Goal: Task Accomplishment & Management: Complete application form

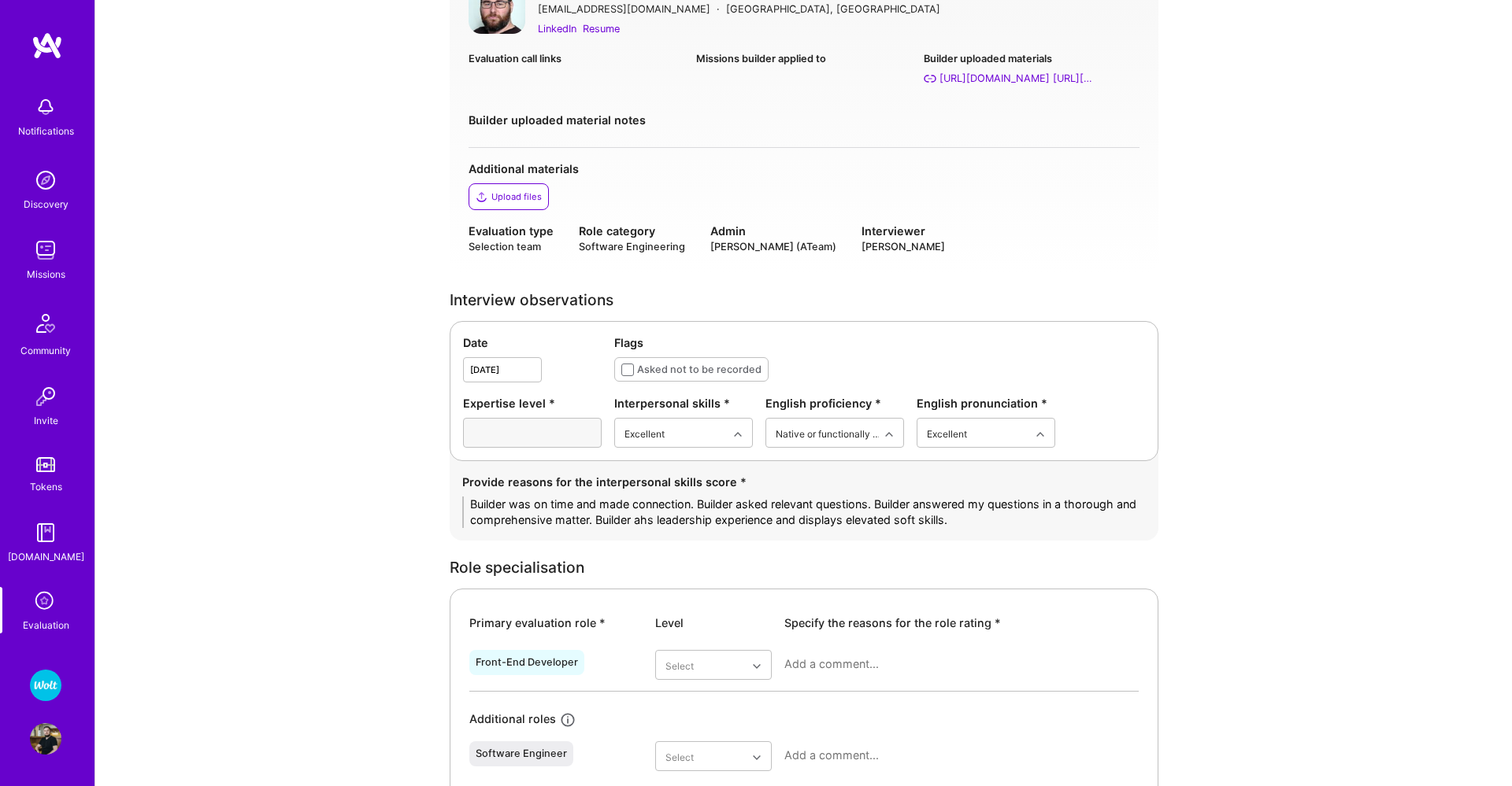
click at [667, 521] on textarea "Builder was on time and made connection. Builder asked relevant questions. Buil…" at bounding box center [803, 512] width 684 height 31
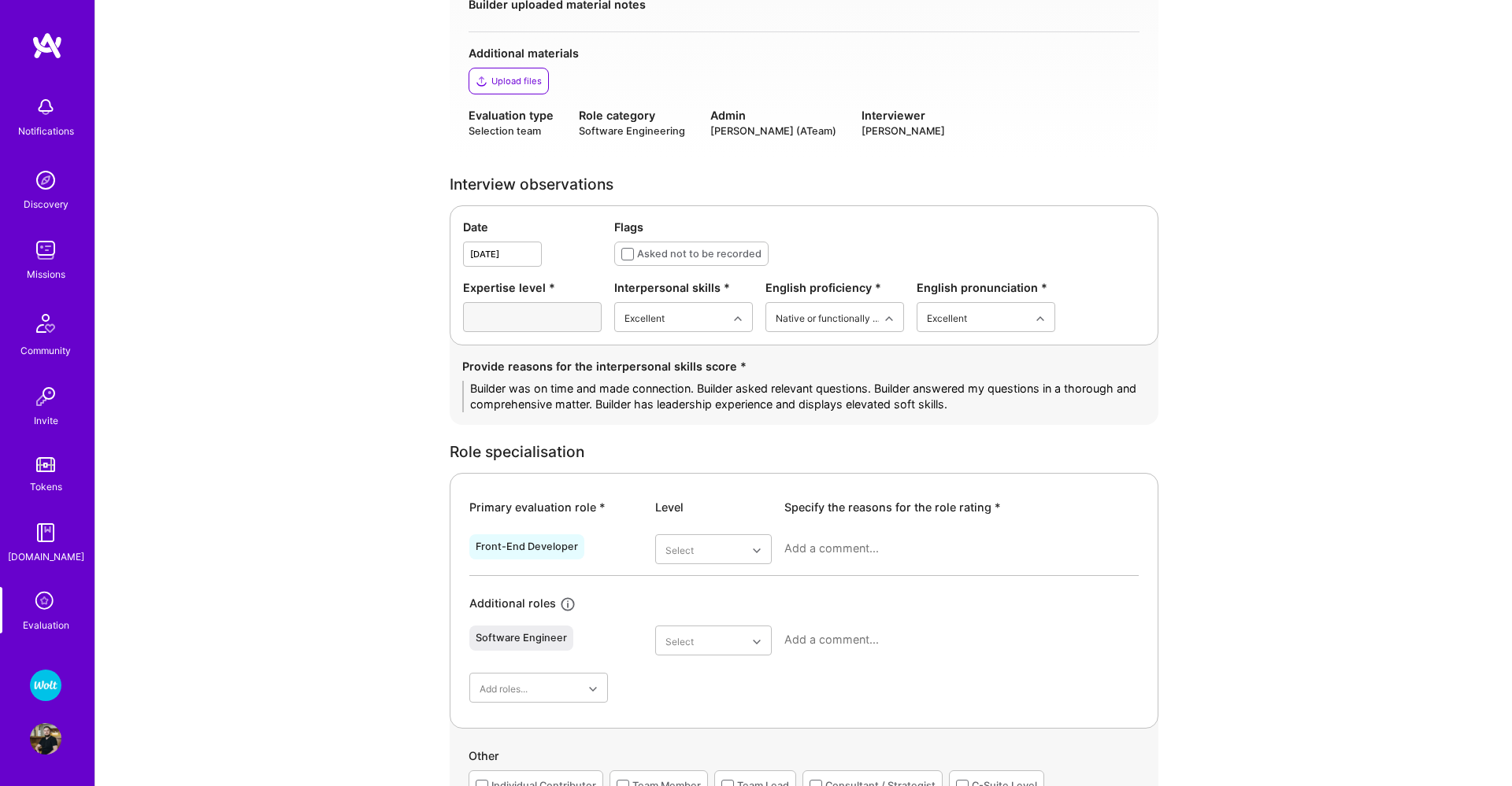
scroll to position [360, 0]
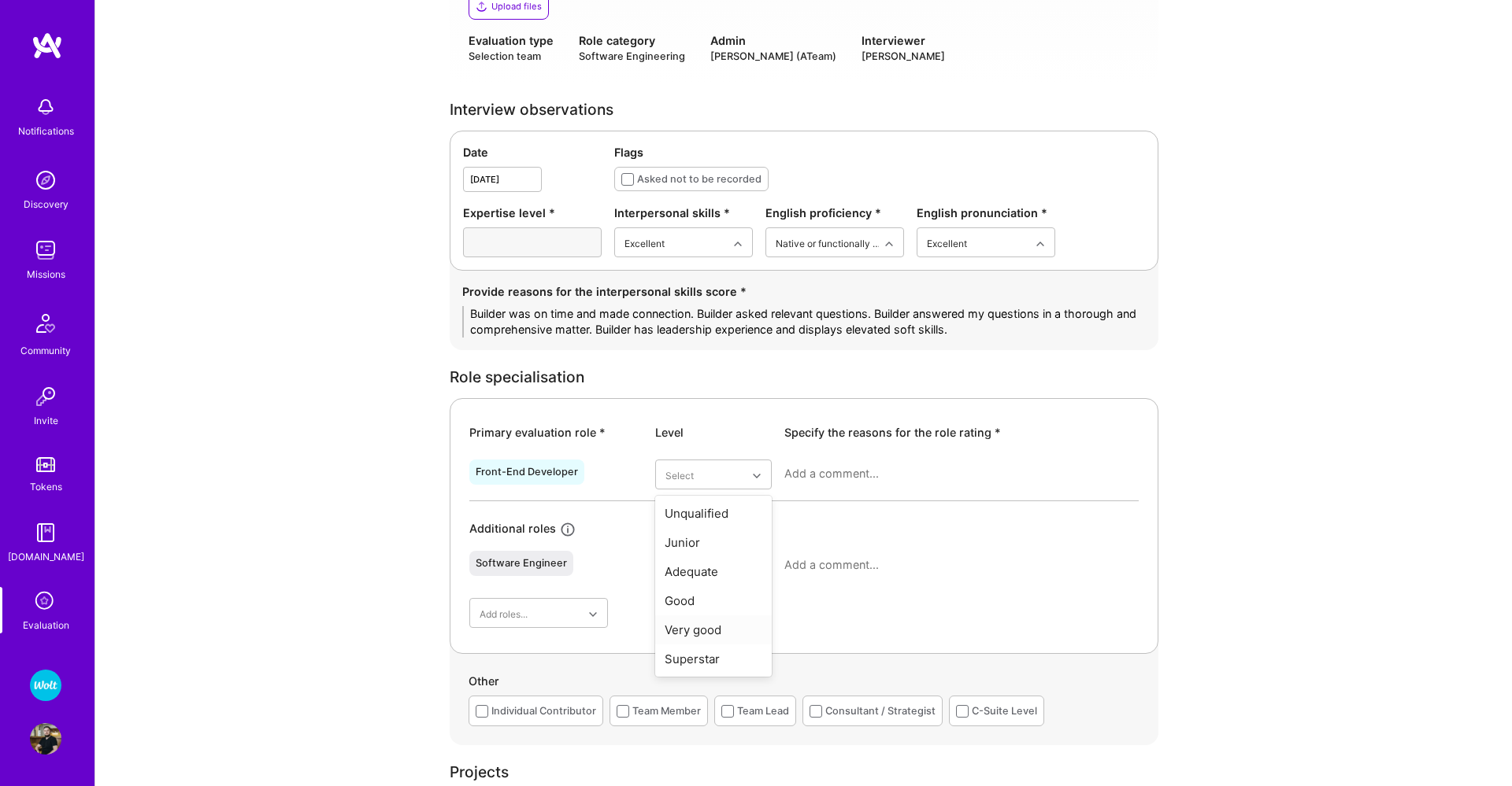
type textarea "Builder was on time and made connection. Builder asked relevant questions. Buil…"
click at [710, 625] on div "Very good" at bounding box center [713, 630] width 116 height 29
click at [818, 467] on textarea at bounding box center [962, 474] width 355 height 16
type textarea "D"
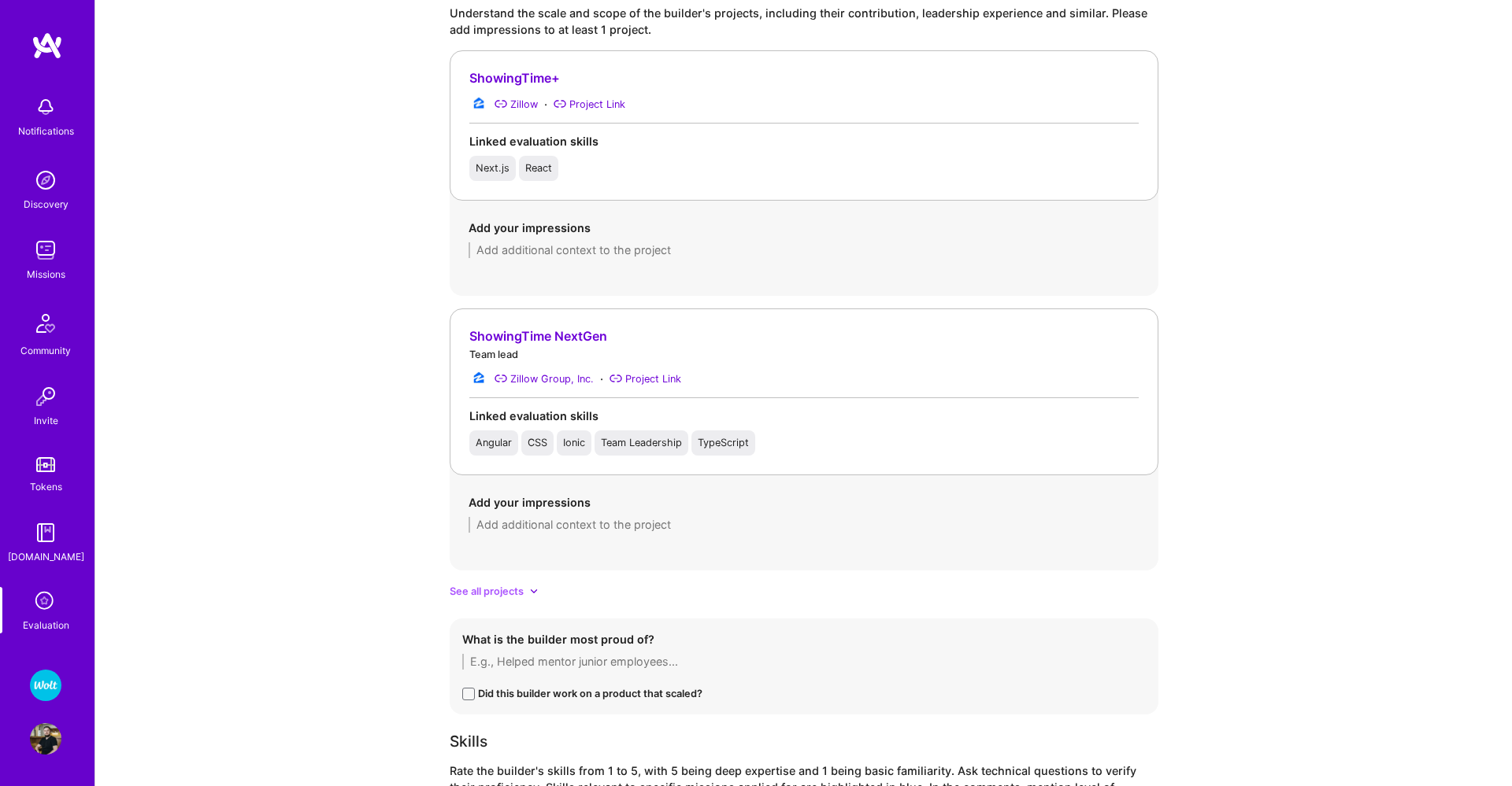
scroll to position [1164, 0]
type textarea "Multiple years of experience with major frameworks (Angular and React). Lead fr…"
click at [710, 520] on textarea at bounding box center [803, 523] width 671 height 16
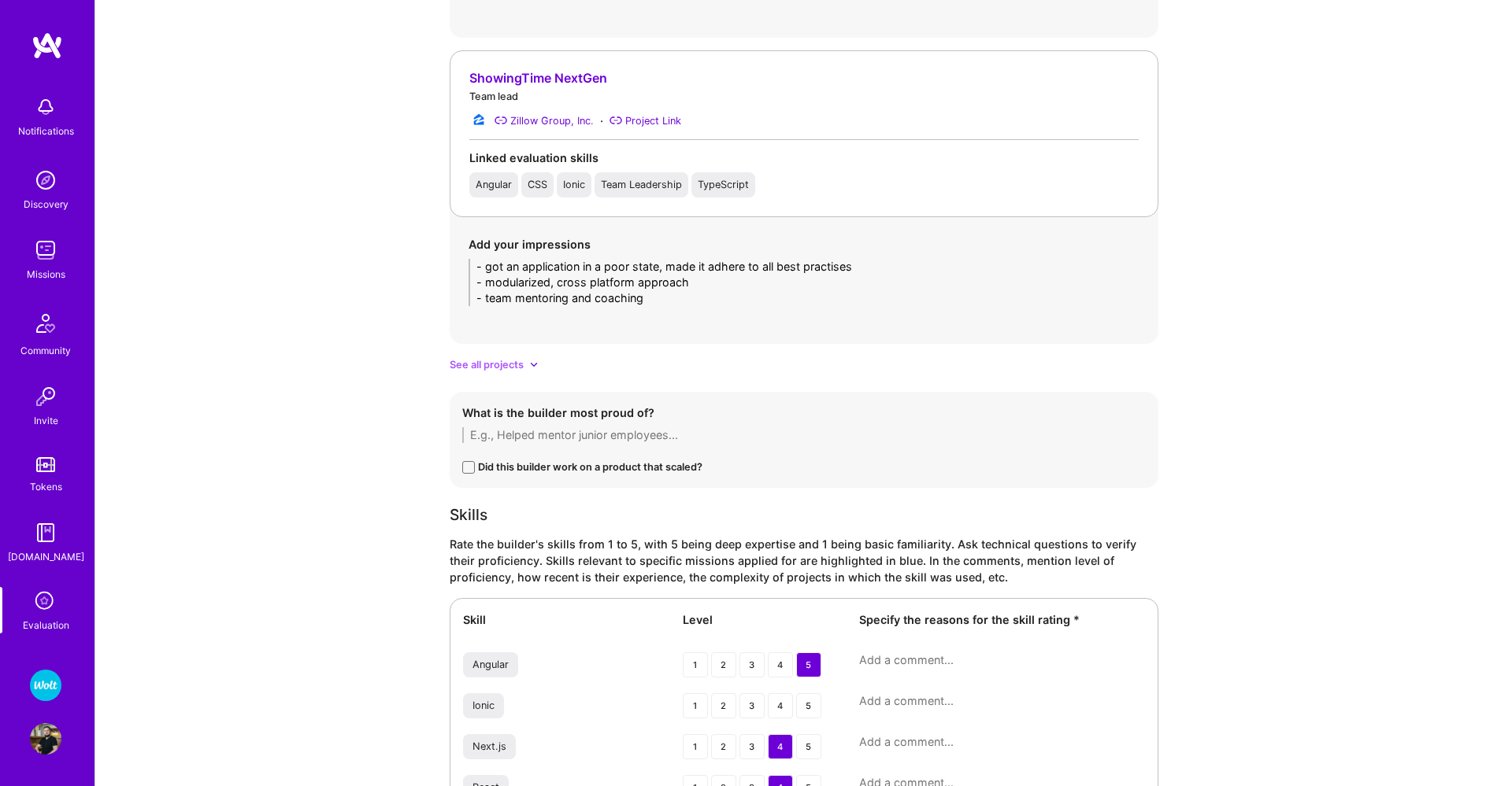
scroll to position [1580, 0]
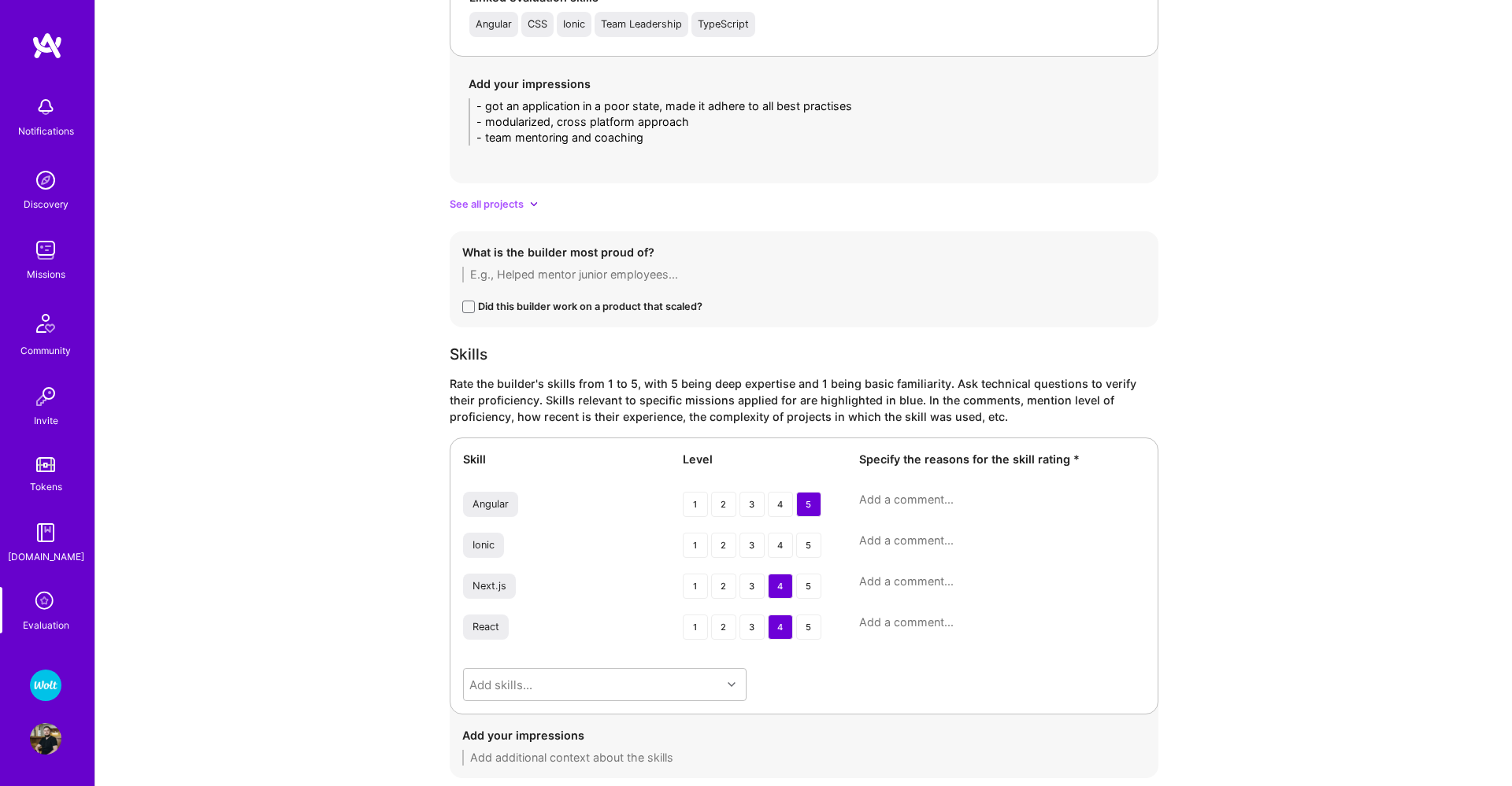
type textarea "- got an application in a poor state, made it adhere to all best practises - mo…"
click at [918, 502] on textarea at bounding box center [1002, 500] width 286 height 16
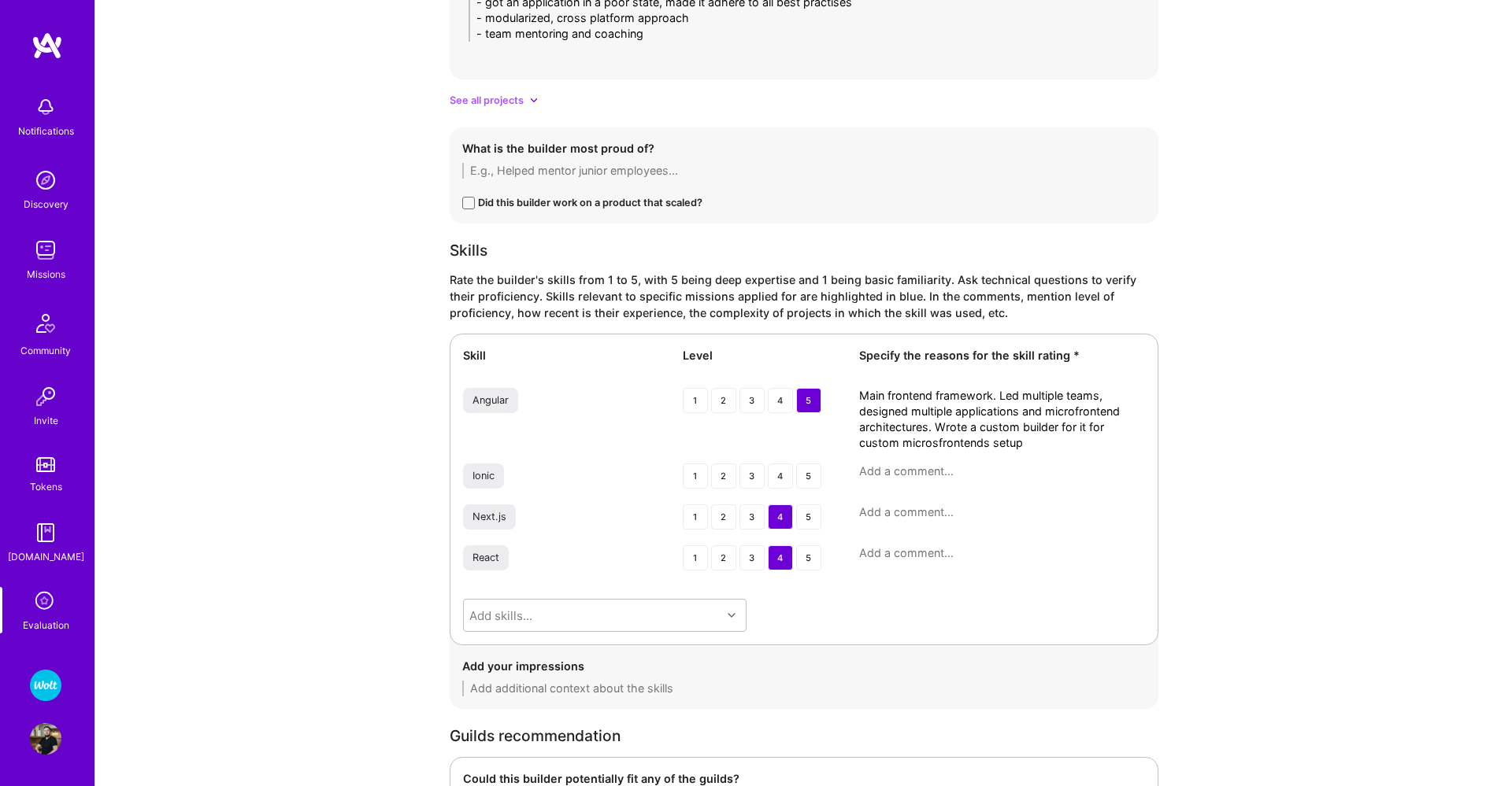
scroll to position [1693, 0]
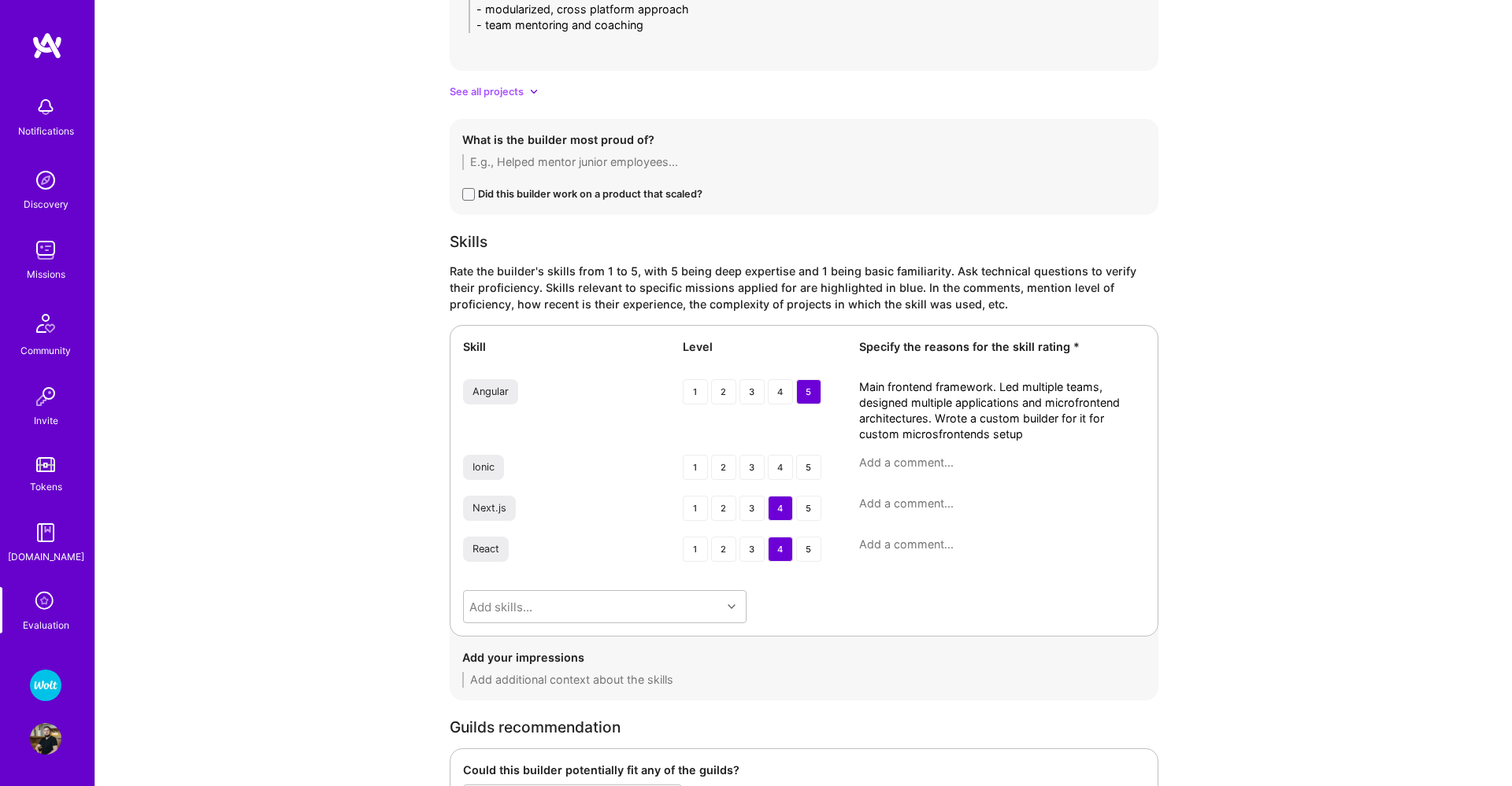
type textarea "Main frontend framework. Led multiple teams, designed multiple applications and…"
click at [895, 547] on textarea at bounding box center [1002, 545] width 286 height 16
click at [780, 507] on div "4" at bounding box center [780, 508] width 25 height 25
click at [940, 563] on textarea "For the past 2 years led development using this framework" at bounding box center [1002, 552] width 286 height 31
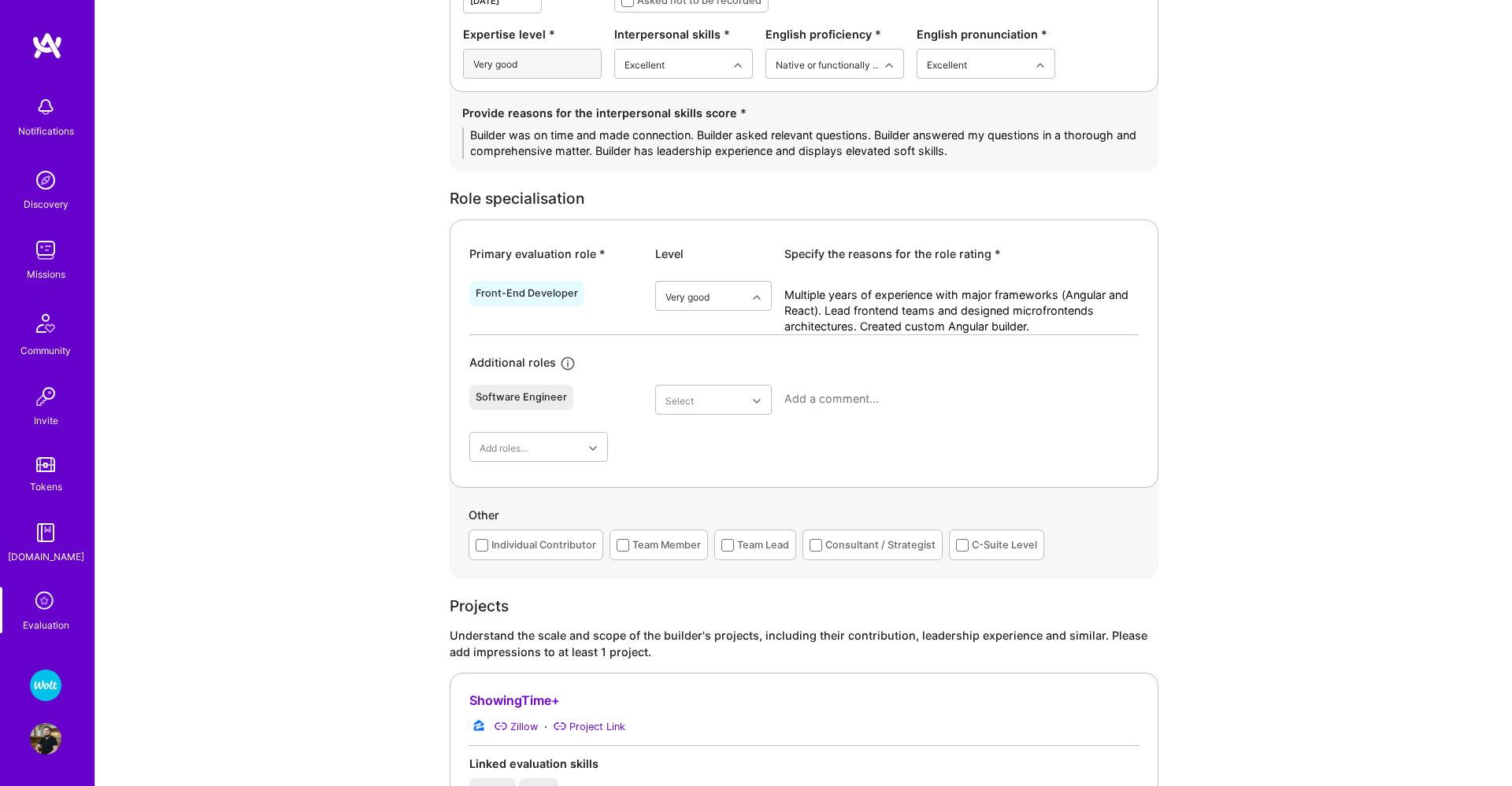
scroll to position [2302, 0]
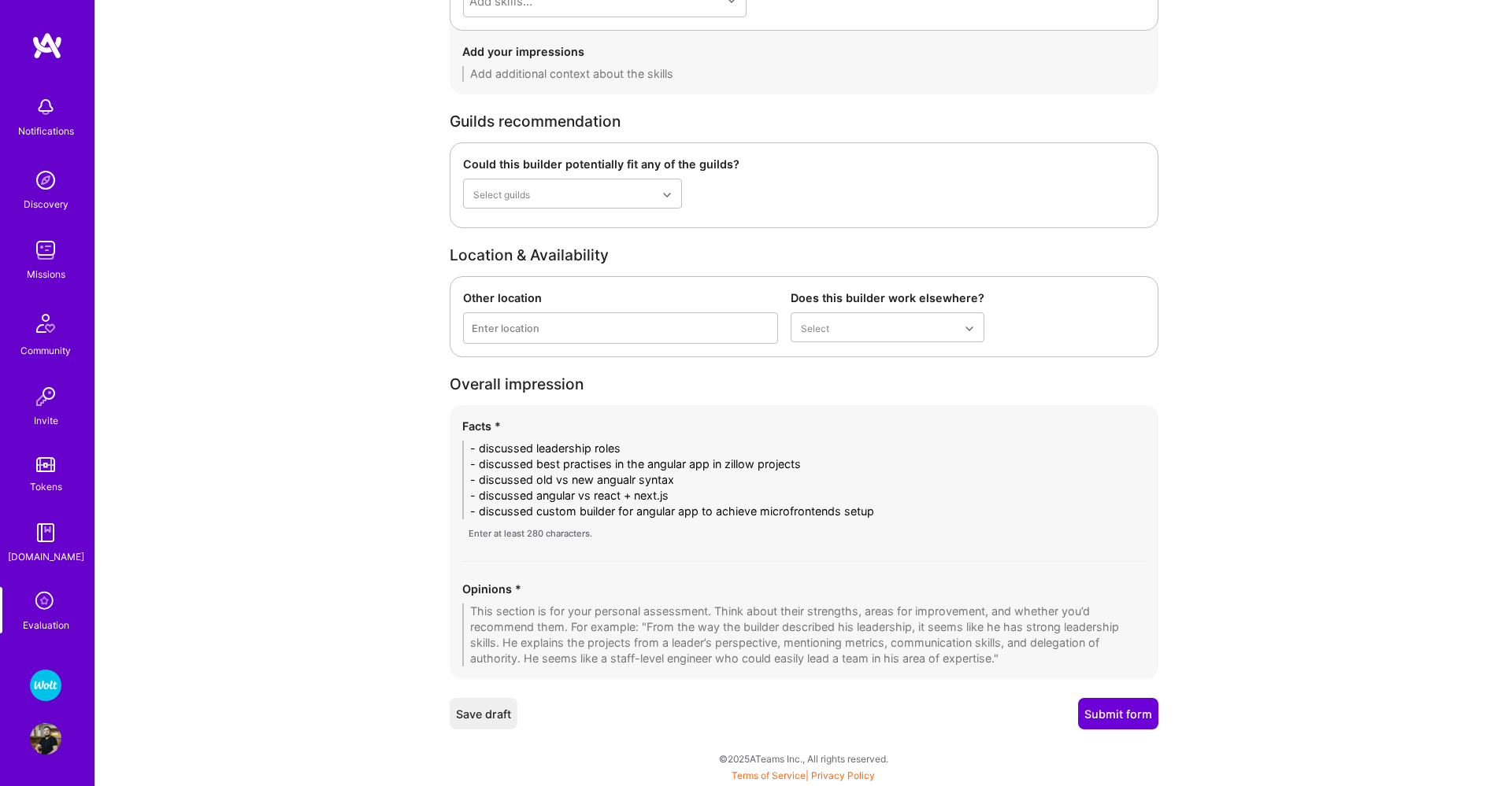
type textarea "For the past 2 years led development using this framework with next.js flavor"
click at [486, 621] on textarea at bounding box center [803, 635] width 684 height 63
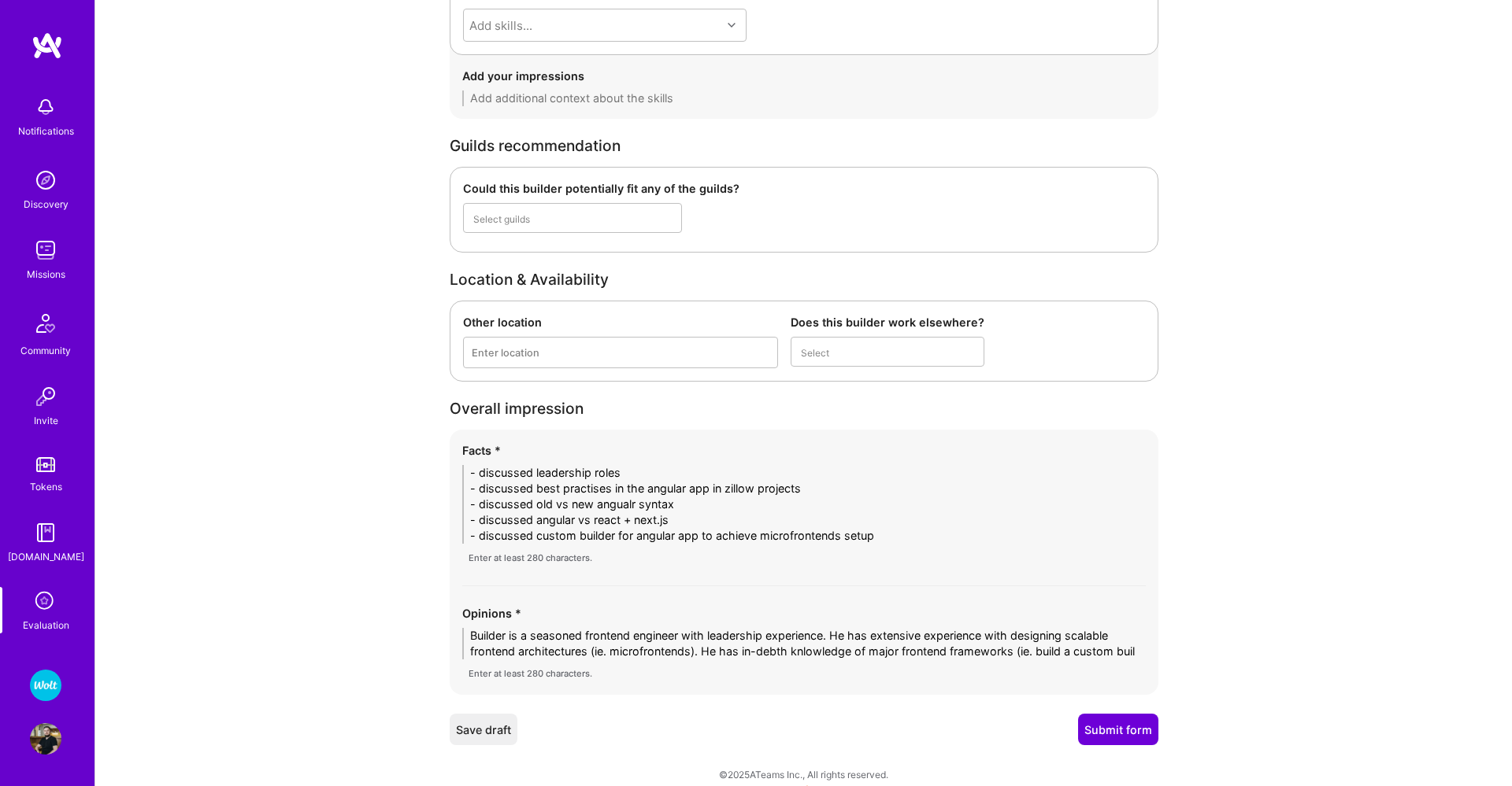
scroll to position [0, 0]
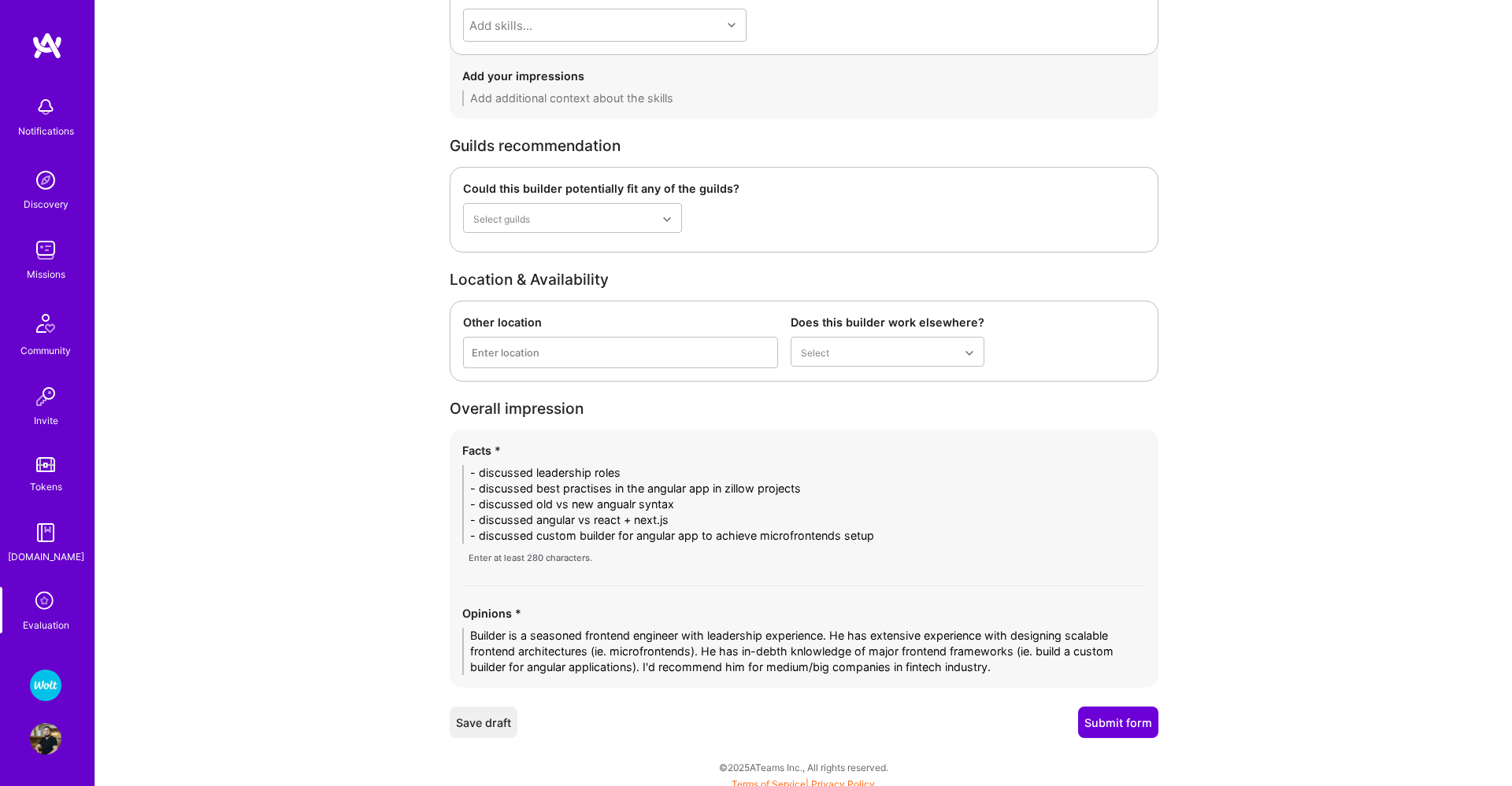
type textarea "Builder is a seasoned frontend engineer with leadership experience. He has exte…"
click at [1099, 716] on button "Submit form" at bounding box center [1118, 722] width 80 height 31
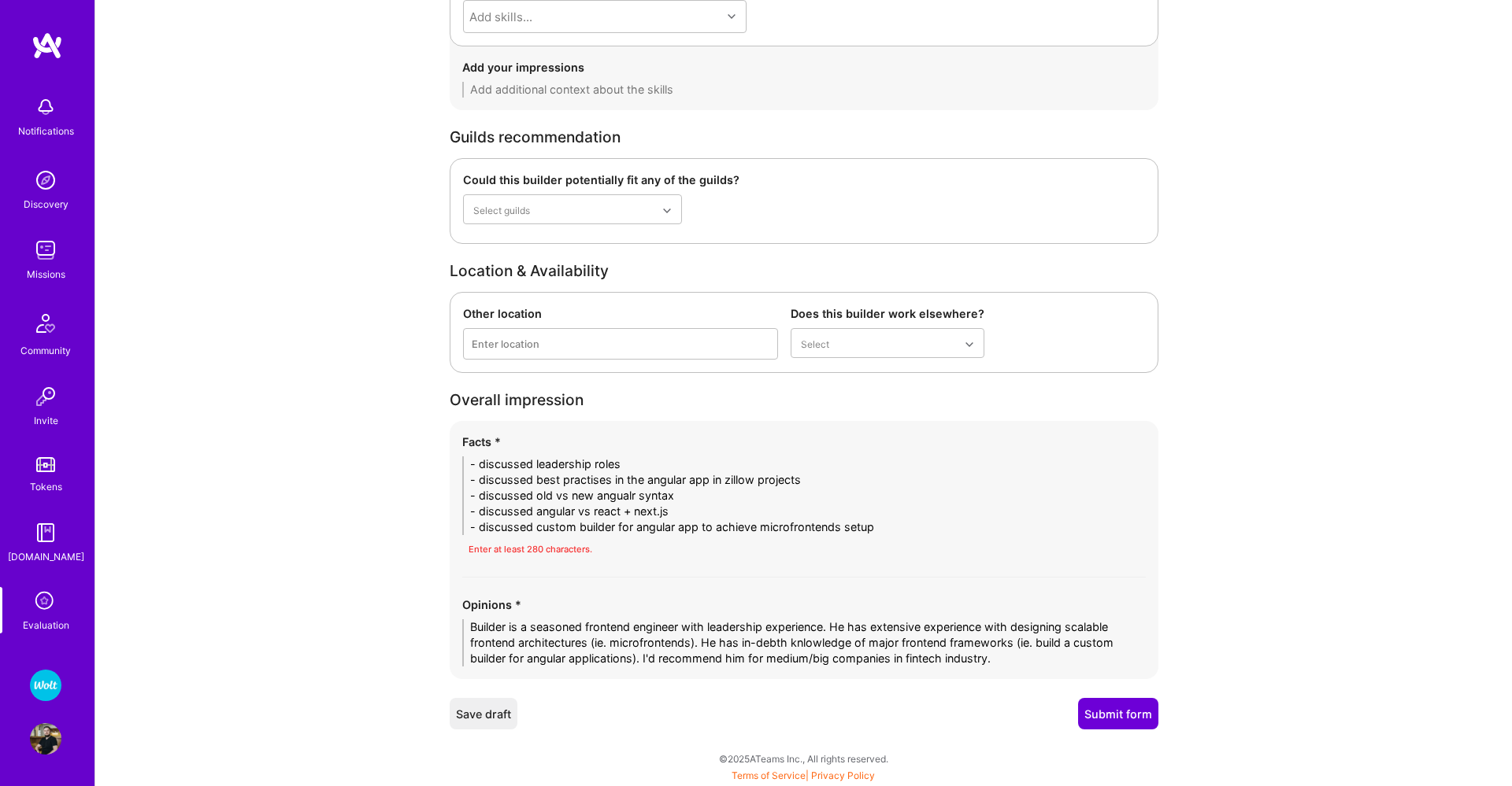
click at [675, 465] on textarea "- discussed leadership roles - discussed best practises in the angular app in z…" at bounding box center [803, 496] width 684 height 79
click at [900, 529] on textarea "- discussed leadership roles vs hands-on roles - discussed best practises in th…" at bounding box center [803, 496] width 684 height 79
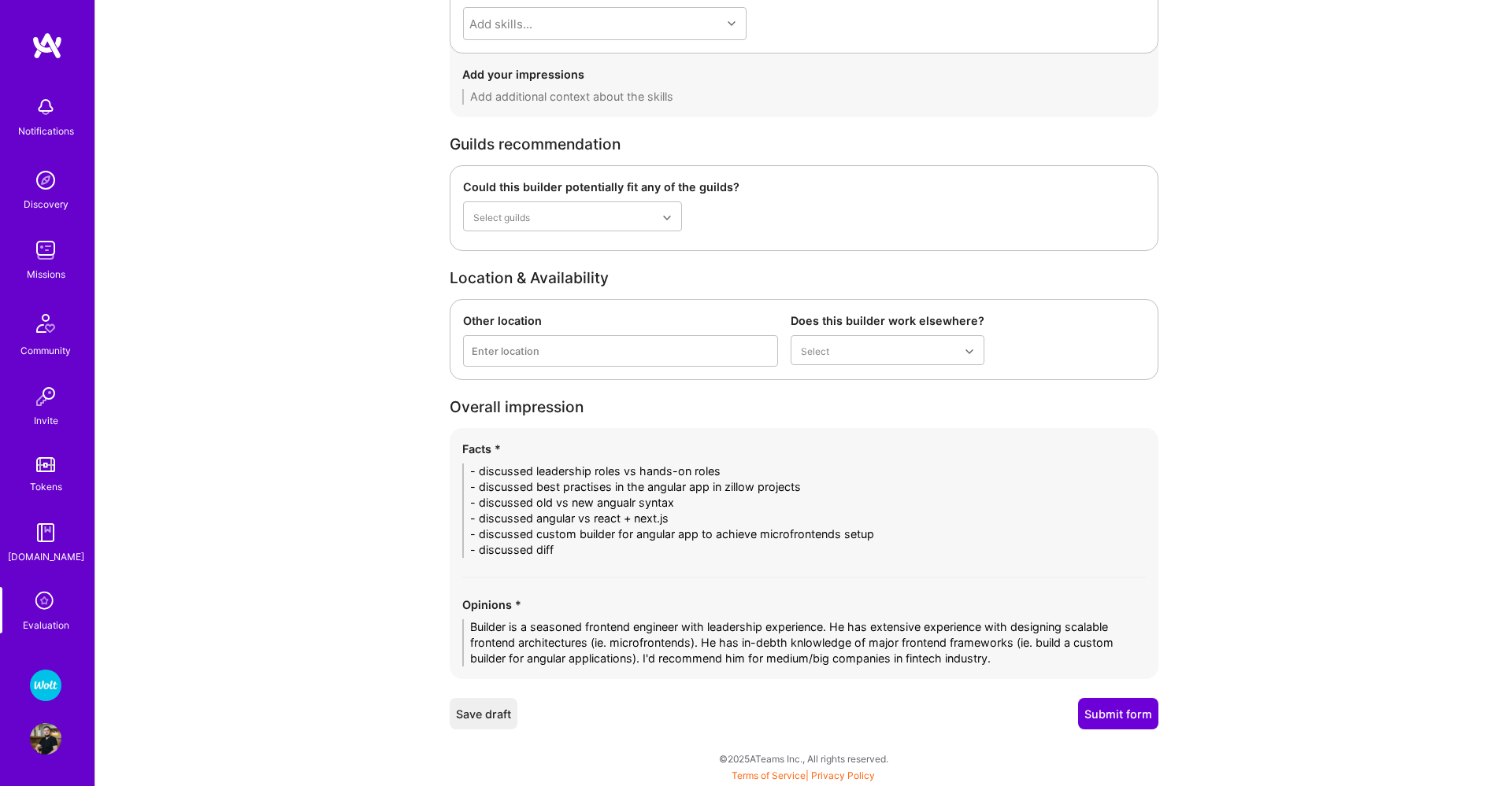
scroll to position [2279, 0]
type textarea "- discussed leadership roles vs hands-on roles - discussed best practises in th…"
click at [1119, 708] on button "Submit form" at bounding box center [1118, 714] width 80 height 31
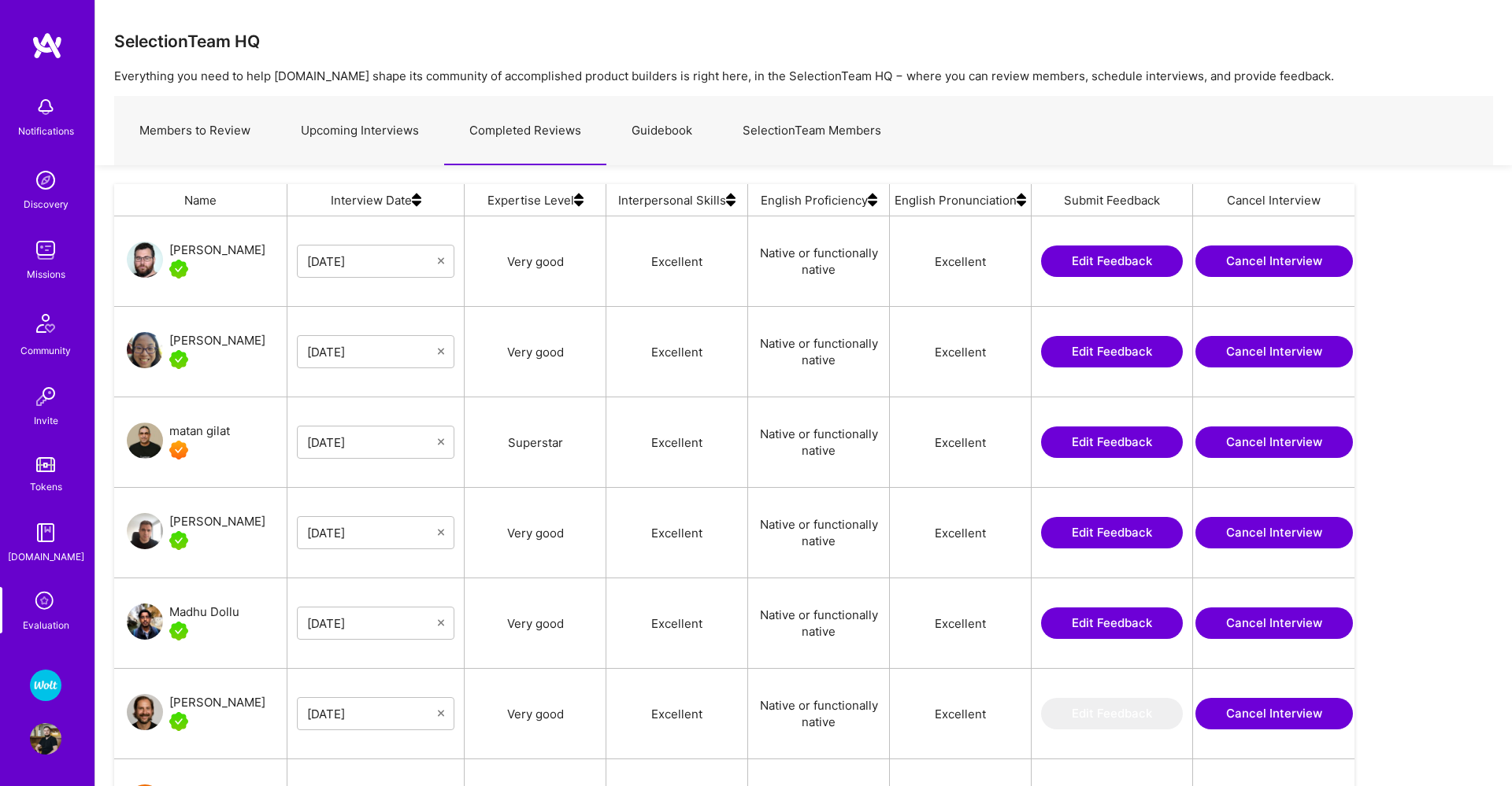
scroll to position [621, 1240]
